Goal: Information Seeking & Learning: Learn about a topic

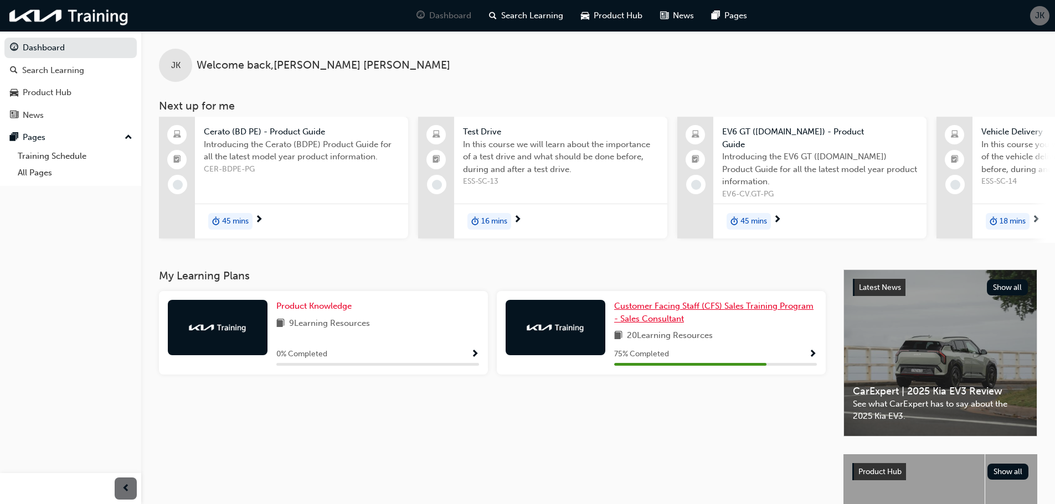
click at [697, 301] on span "Customer Facing Staff (CFS) Sales Training Program - Sales Consultant" at bounding box center [713, 312] width 199 height 23
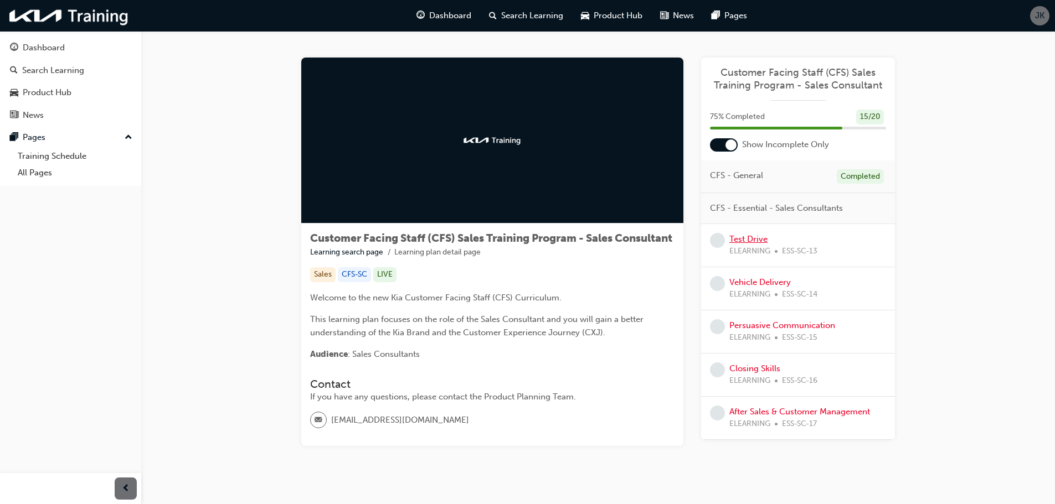
click at [752, 235] on link "Test Drive" at bounding box center [748, 239] width 38 height 10
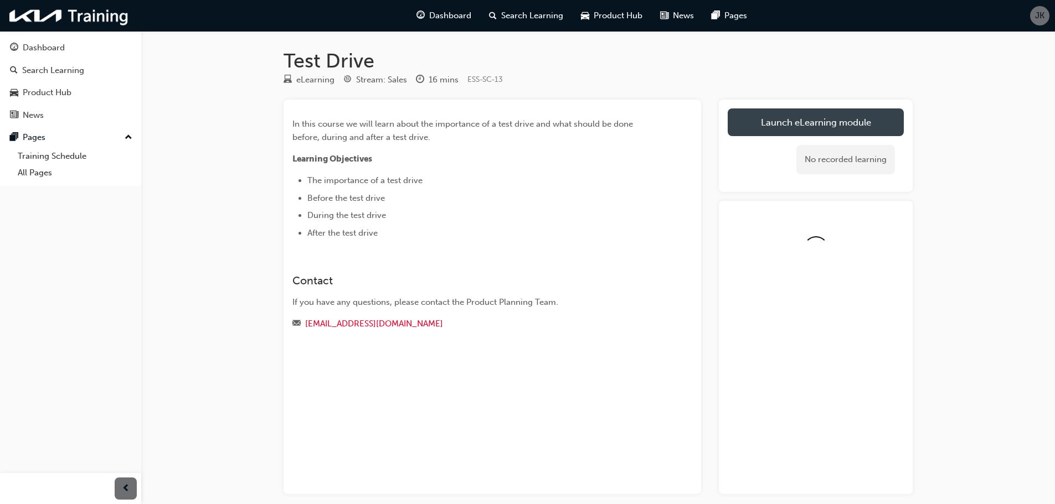
click at [770, 126] on link "Launch eLearning module" at bounding box center [816, 123] width 176 height 28
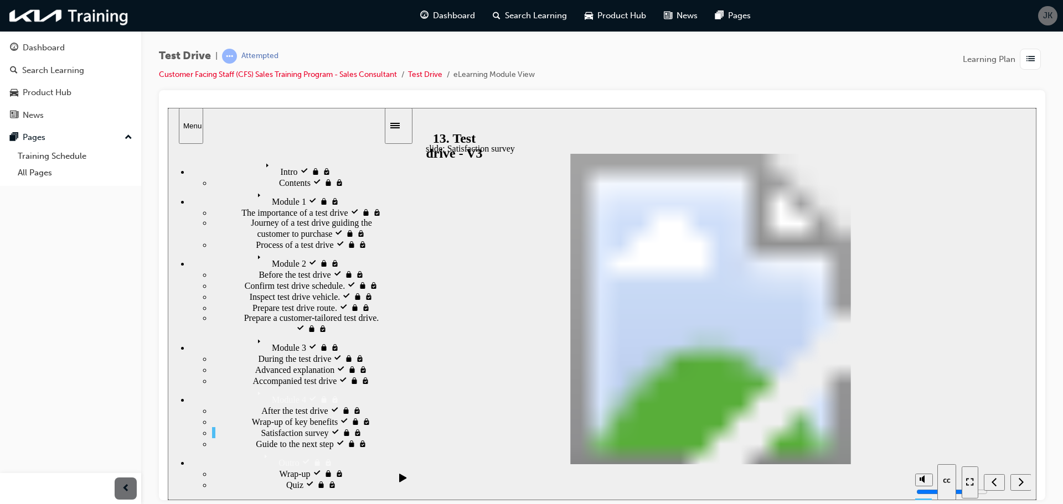
click at [1002, 419] on div "slide: Guide to the next step After the test drive Rectangle 5 3 Module 4 . Aft…" at bounding box center [602, 303] width 869 height 393
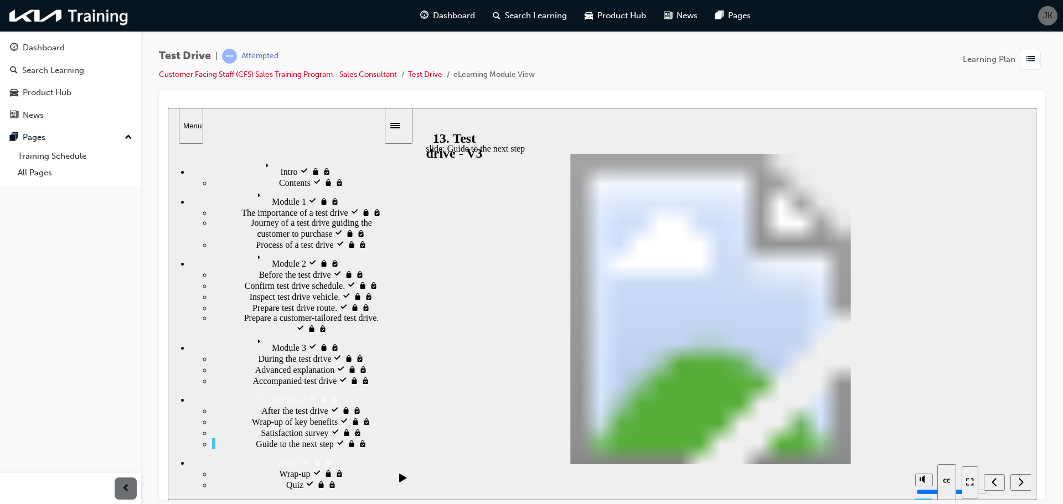
radio input "true"
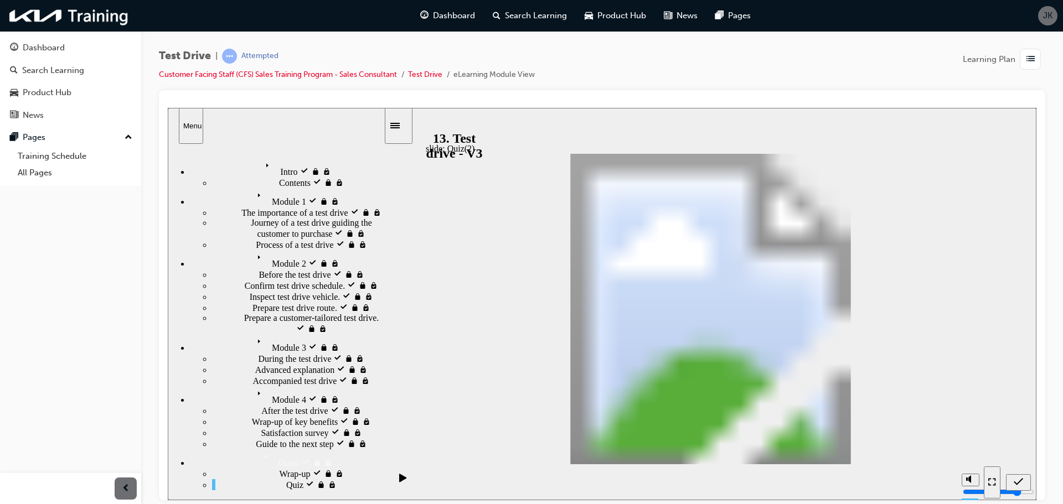
drag, startPoint x: 871, startPoint y: 308, endPoint x: 549, endPoint y: 296, distance: 322.4
drag, startPoint x: 872, startPoint y: 347, endPoint x: 705, endPoint y: 305, distance: 172.0
drag, startPoint x: 719, startPoint y: 290, endPoint x: 585, endPoint y: 289, distance: 134.0
drag, startPoint x: 878, startPoint y: 303, endPoint x: 734, endPoint y: 288, distance: 144.7
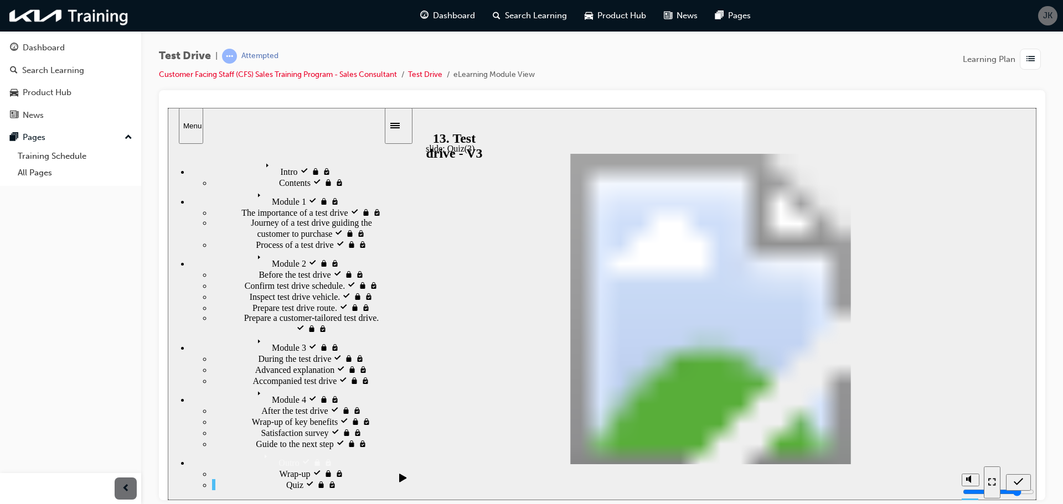
radio input "true"
click at [1003, 445] on div "slide: well done Well done! End of ‘Test drive’ Group 1 Click next Rectangle 1 …" at bounding box center [602, 303] width 869 height 393
